Goal: Information Seeking & Learning: Learn about a topic

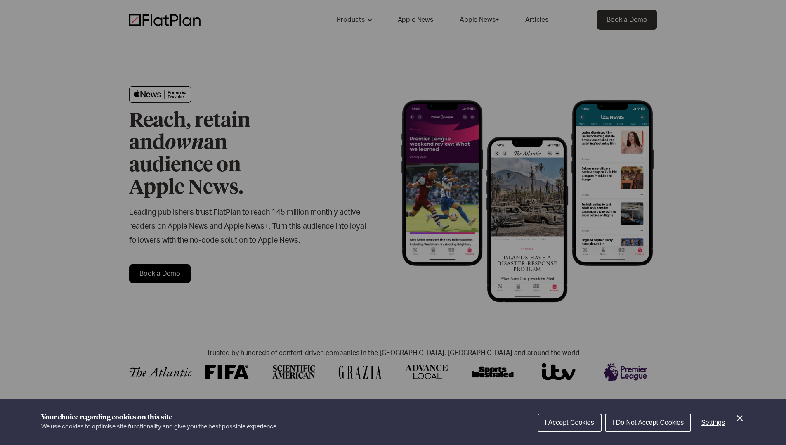
click at [582, 421] on span "I Accept Cookies" at bounding box center [569, 422] width 49 height 7
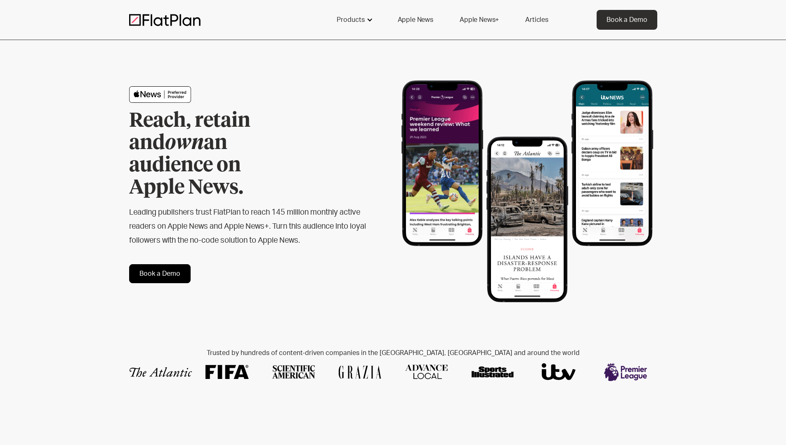
click at [353, 23] on div "Products" at bounding box center [351, 20] width 28 height 10
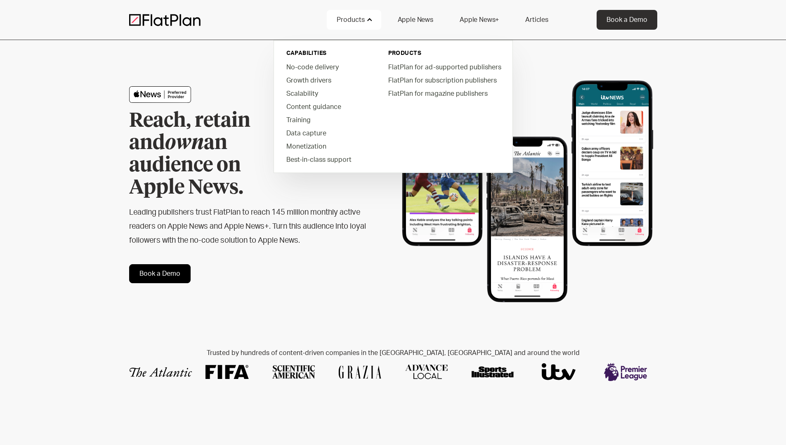
click at [168, 23] on img at bounding box center [164, 20] width 71 height 12
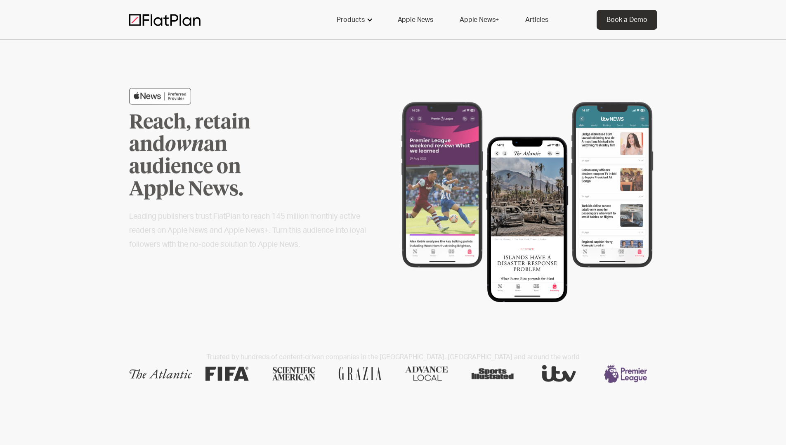
click at [346, 21] on div "Products" at bounding box center [351, 20] width 28 height 10
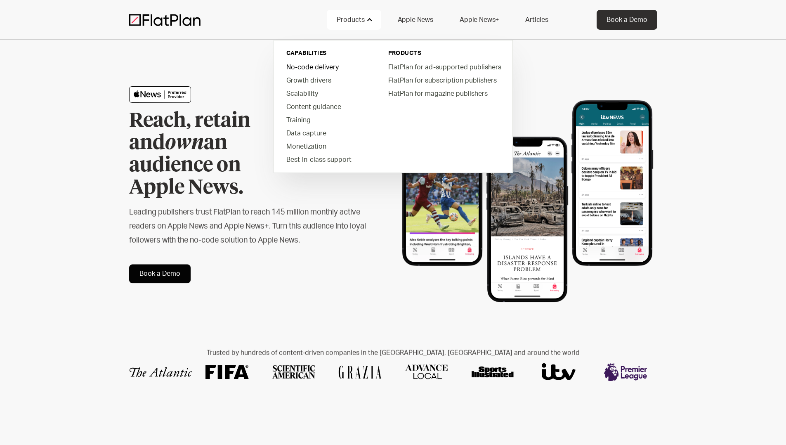
click at [291, 66] on link "No-code delivery" at bounding box center [327, 66] width 94 height 13
click at [291, 118] on link "Training" at bounding box center [327, 119] width 94 height 13
click at [102, 108] on div "Reach, retain and own an audience on Apple News. Leading publishers trust FlatP…" at bounding box center [393, 184] width 786 height 289
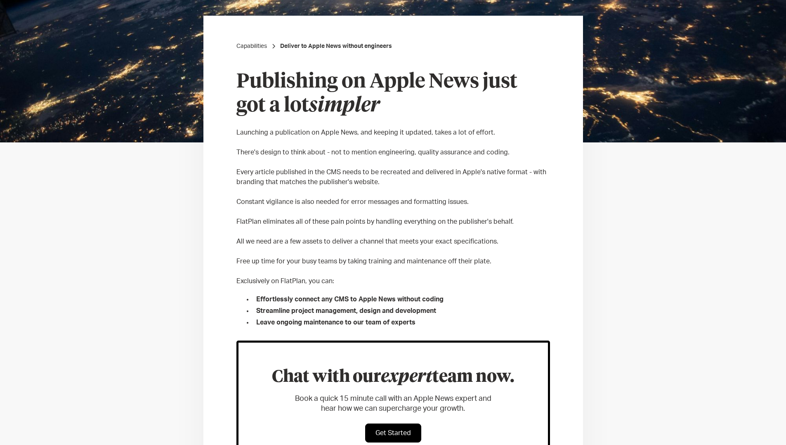
scroll to position [199, 0]
